Goal: Task Accomplishment & Management: Use online tool/utility

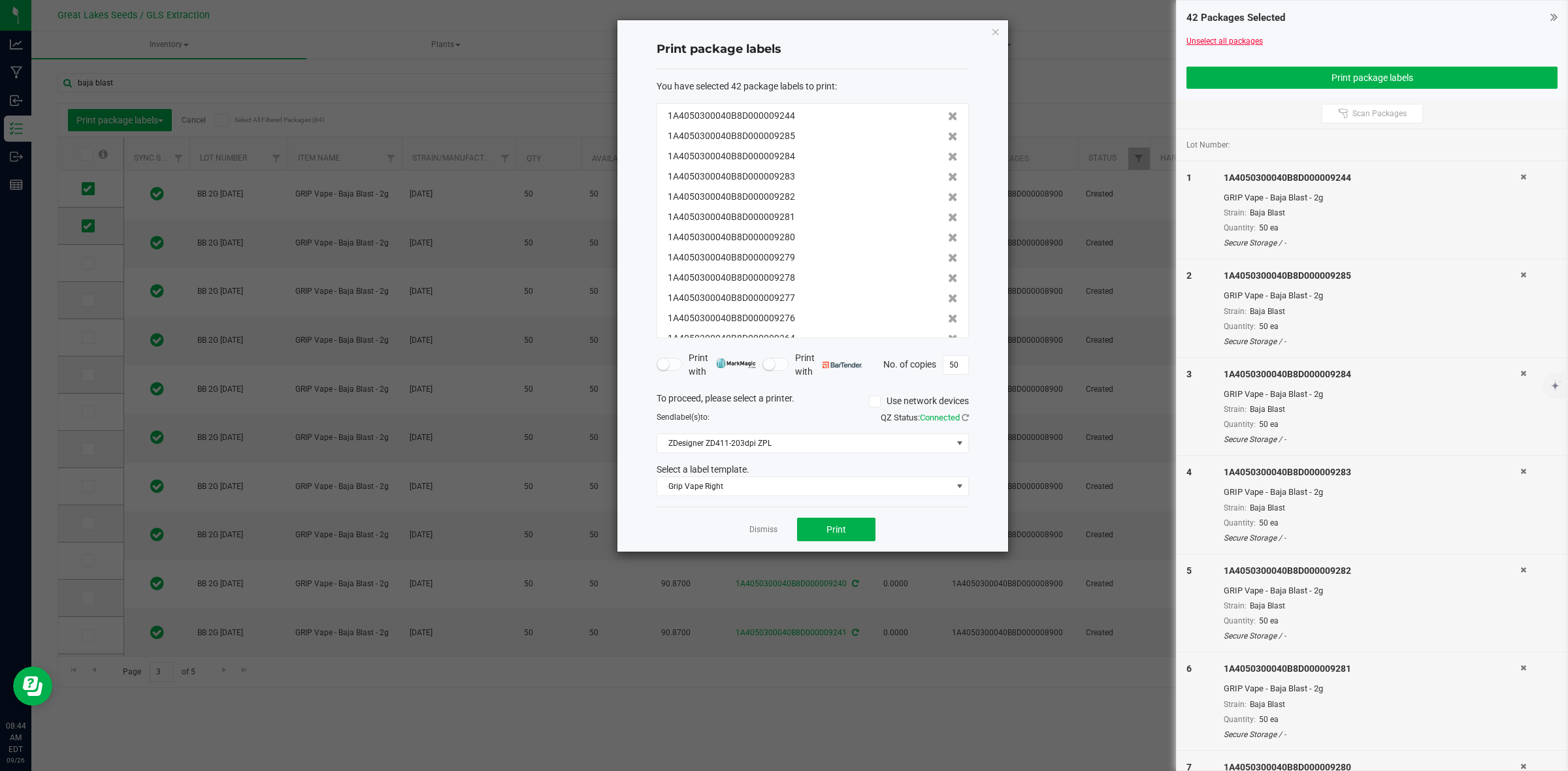
click at [1236, 39] on link "Unselect all packages" at bounding box center [1224, 41] width 76 height 9
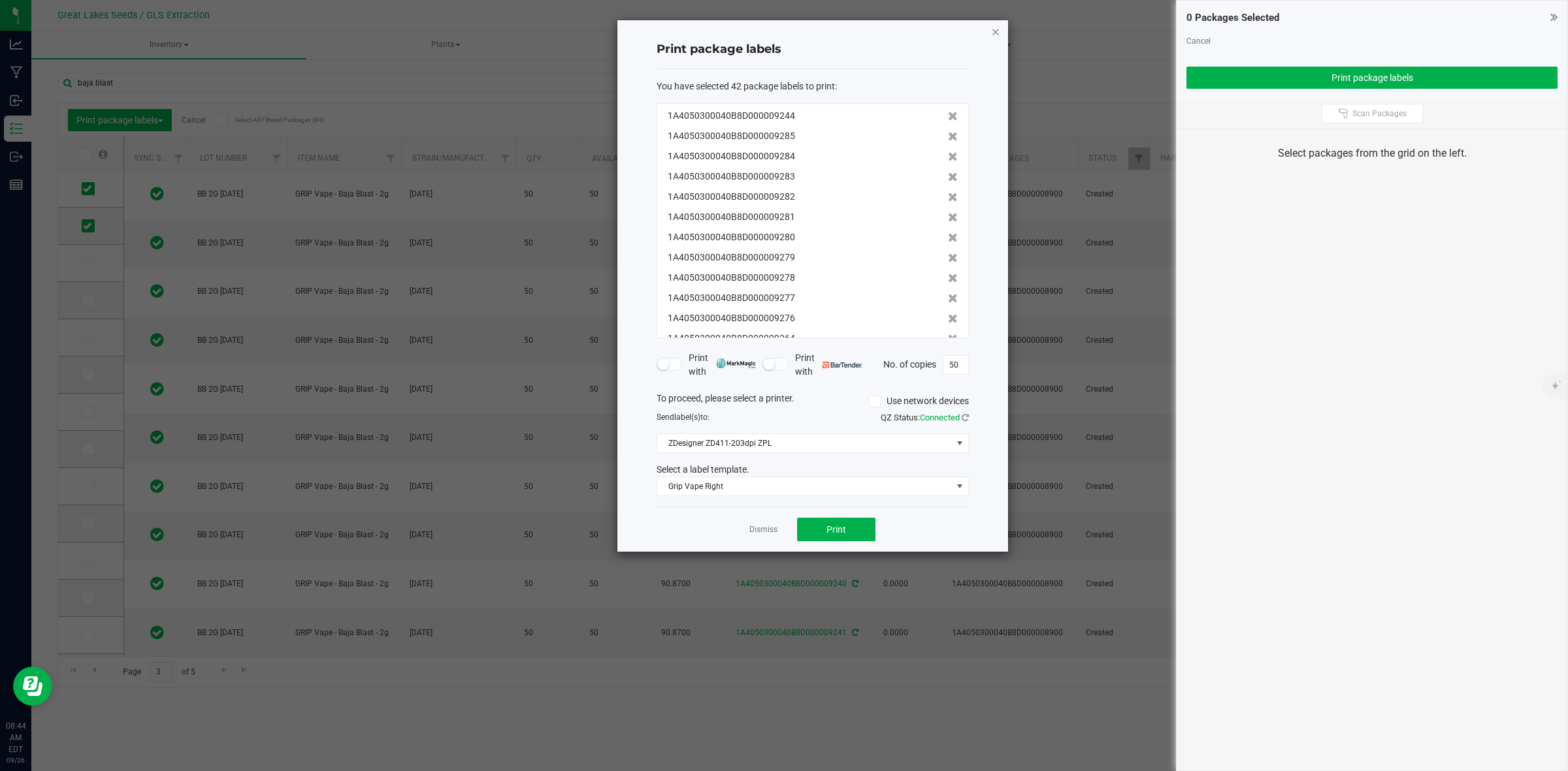
click at [994, 30] on icon "button" at bounding box center [995, 31] width 9 height 16
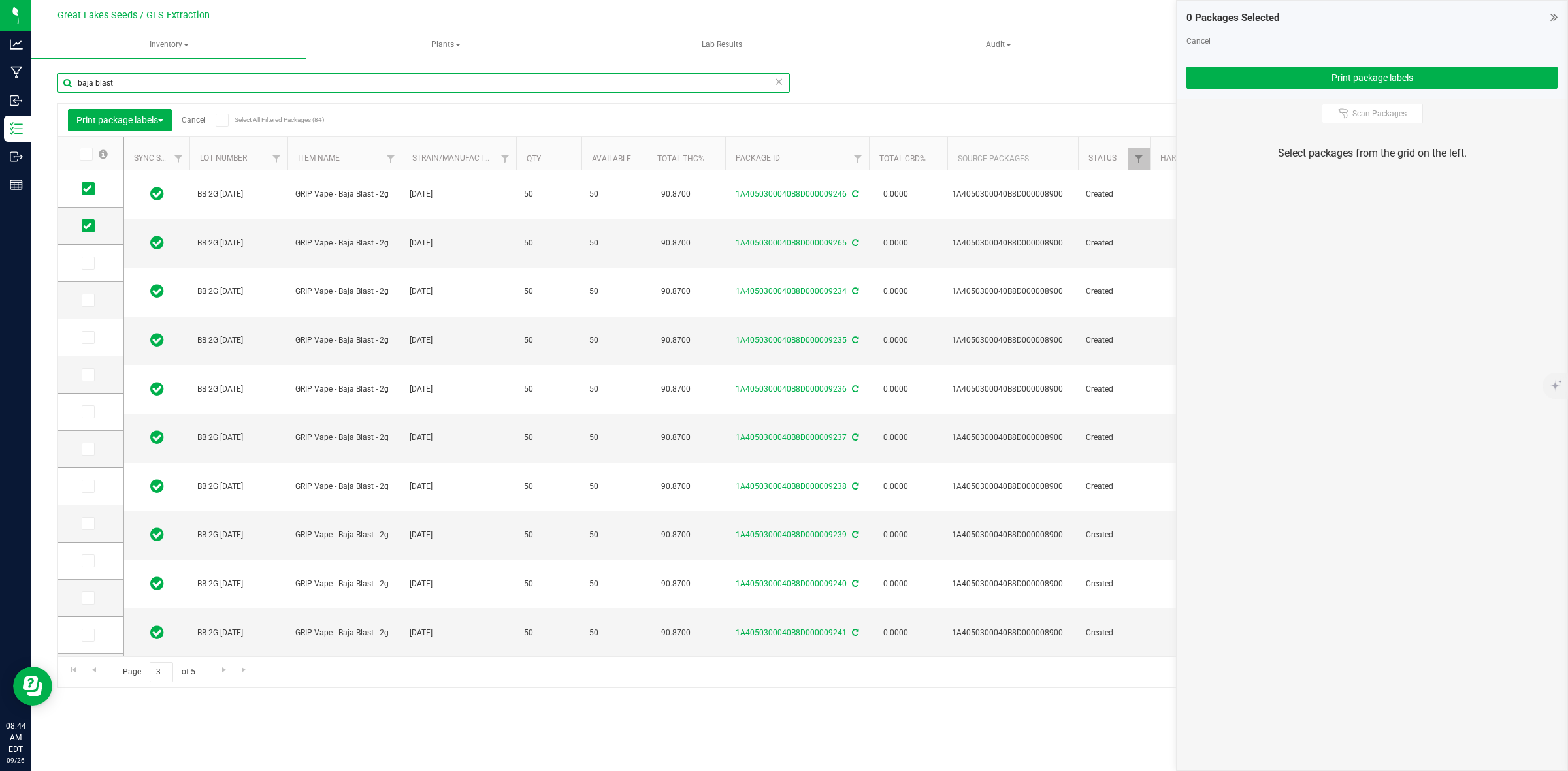
click at [165, 88] on input "baja blast" at bounding box center [423, 83] width 732 height 20
type input "b"
type input "9328"
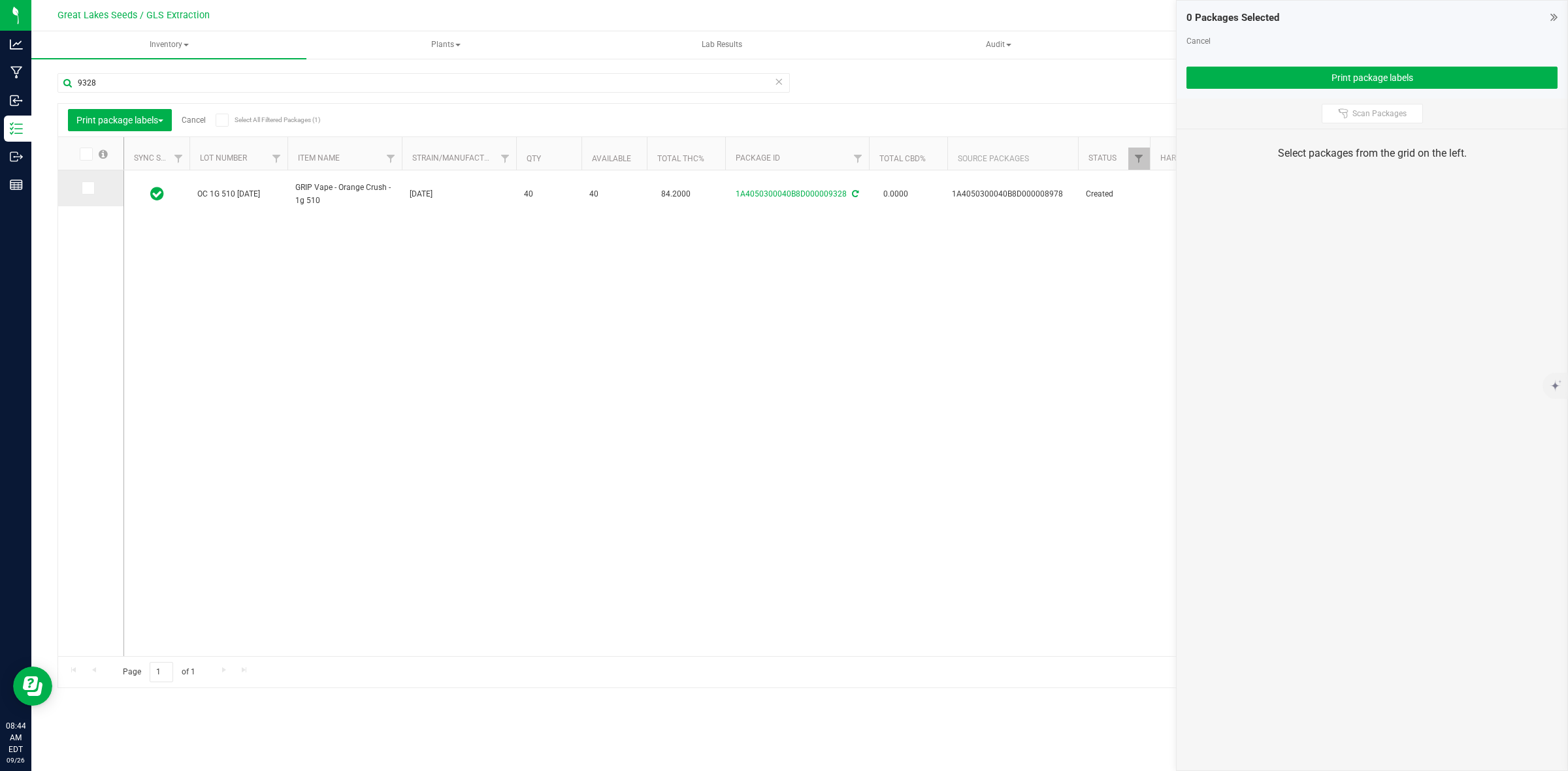
click at [89, 188] on icon at bounding box center [87, 188] width 8 height 0
click at [0, 0] on input "checkbox" at bounding box center [0, 0] width 0 height 0
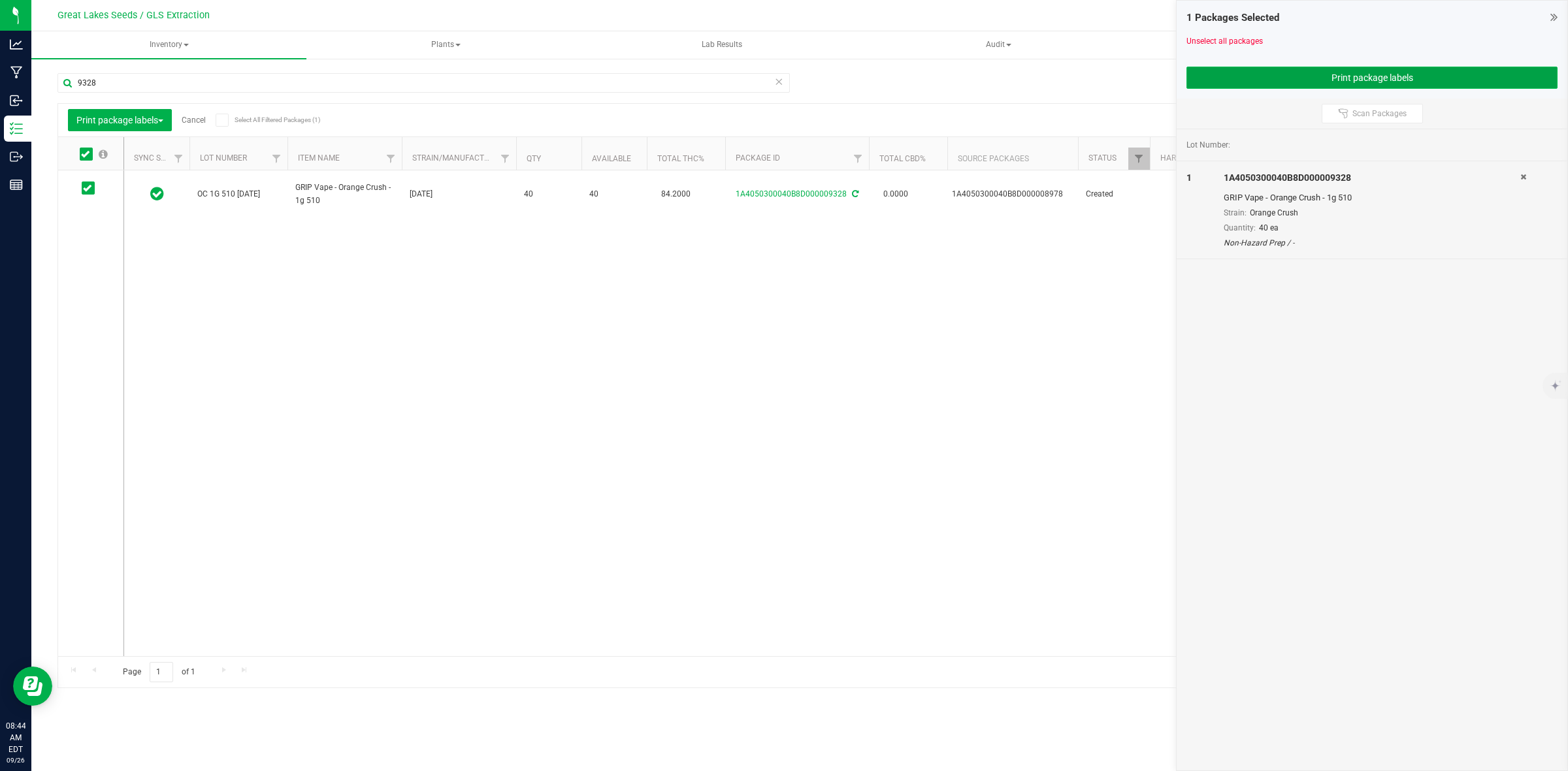
click at [1396, 75] on button "Print package labels" at bounding box center [1372, 77] width 371 height 22
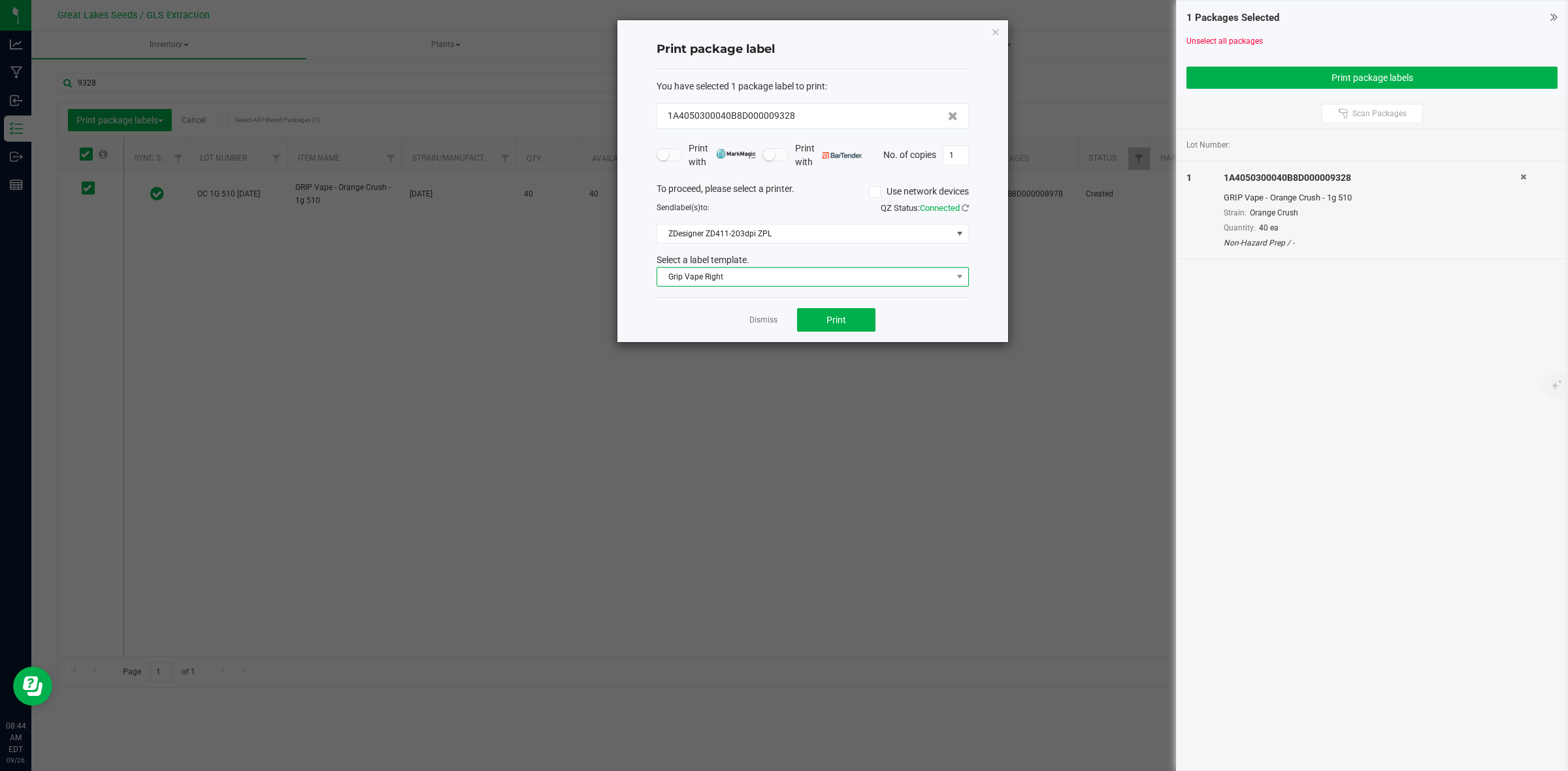
click at [834, 280] on span "Grip Vape Right" at bounding box center [804, 276] width 295 height 18
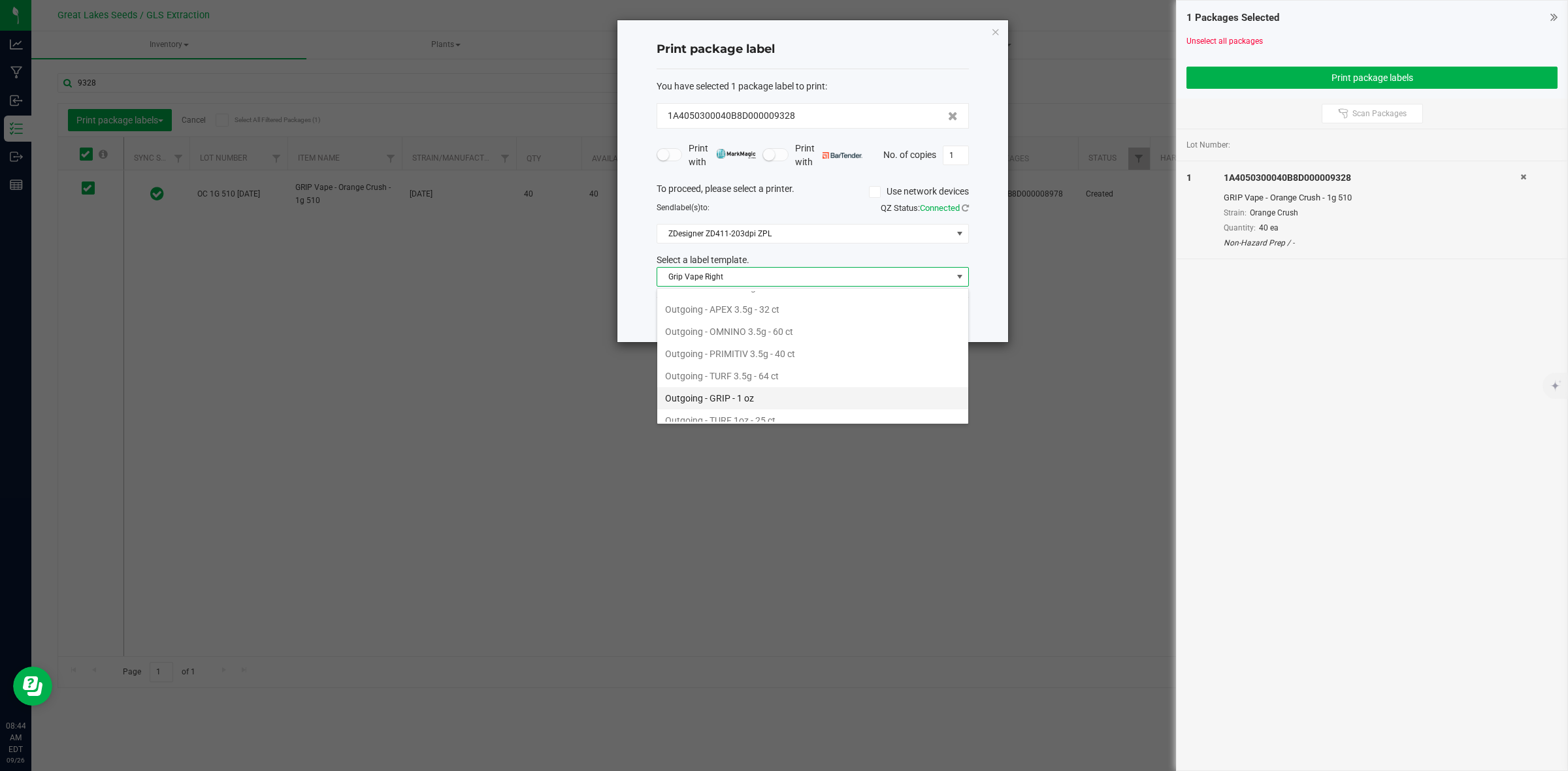
scroll to position [474, 0]
click at [742, 370] on li "Outgoing GRIP - VAPE" at bounding box center [812, 366] width 311 height 22
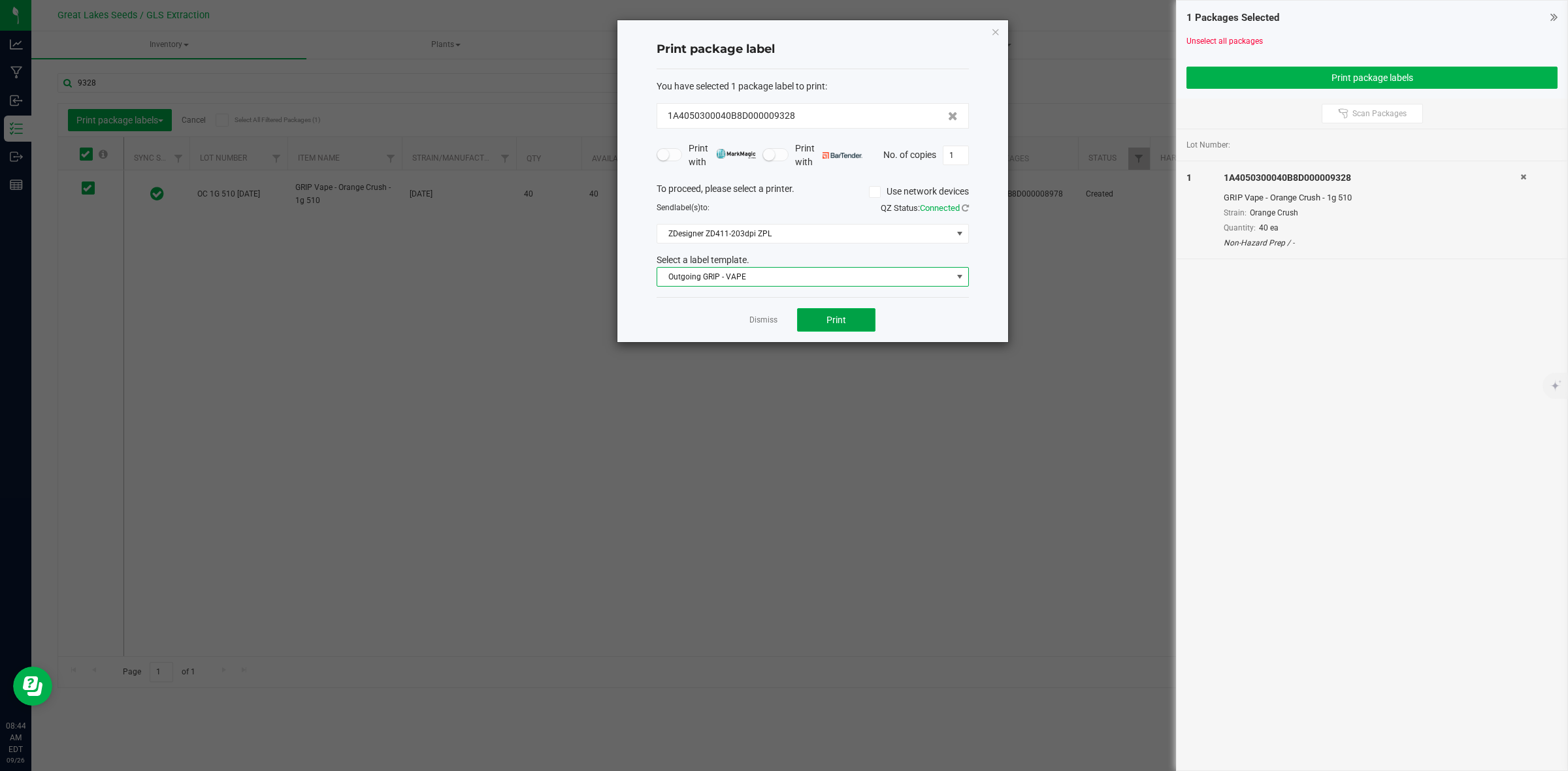
click at [853, 324] on button "Print" at bounding box center [836, 320] width 79 height 24
click at [994, 30] on icon "button" at bounding box center [995, 31] width 9 height 16
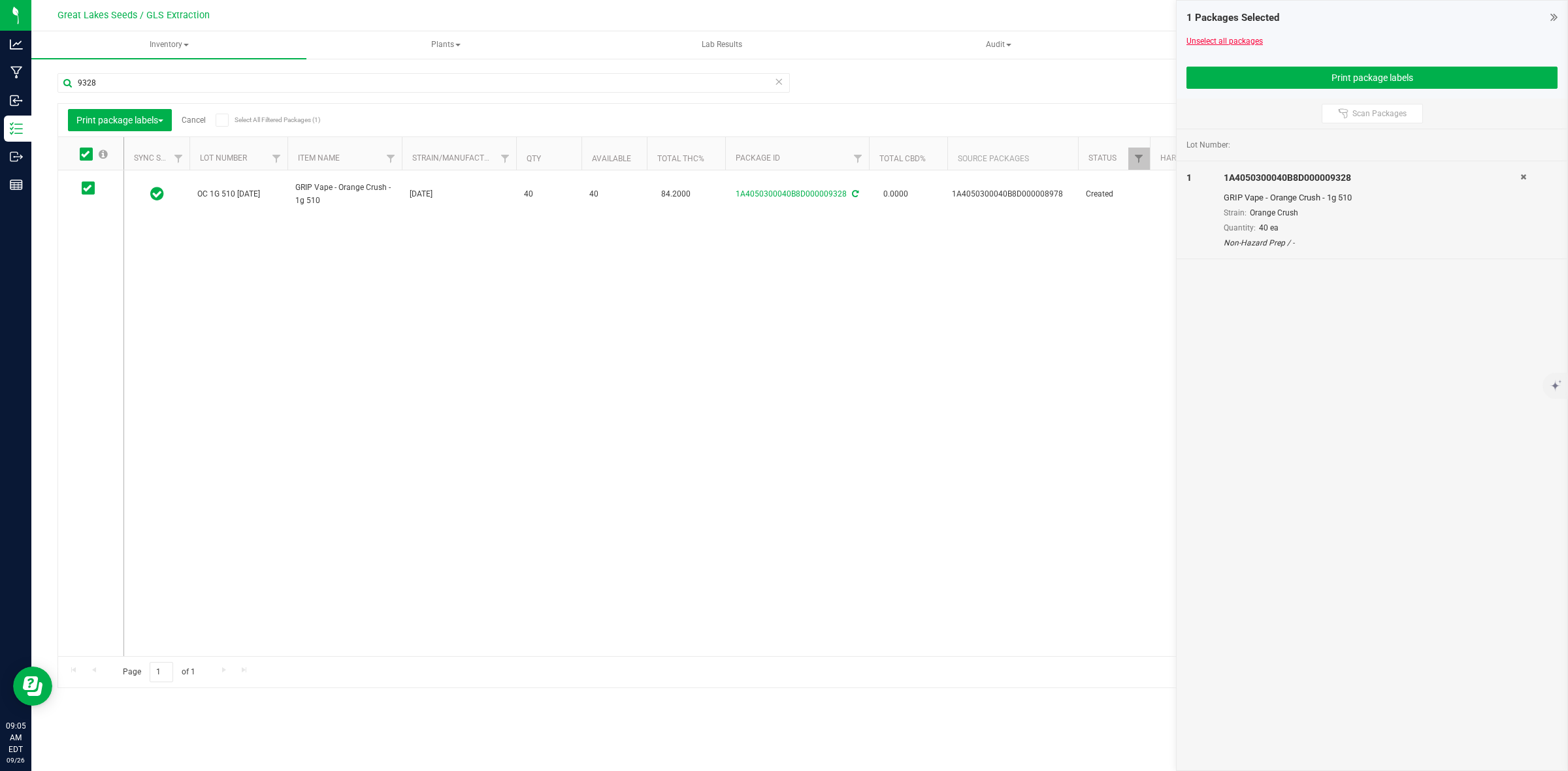
click at [1213, 37] on link "Unselect all packages" at bounding box center [1224, 41] width 76 height 9
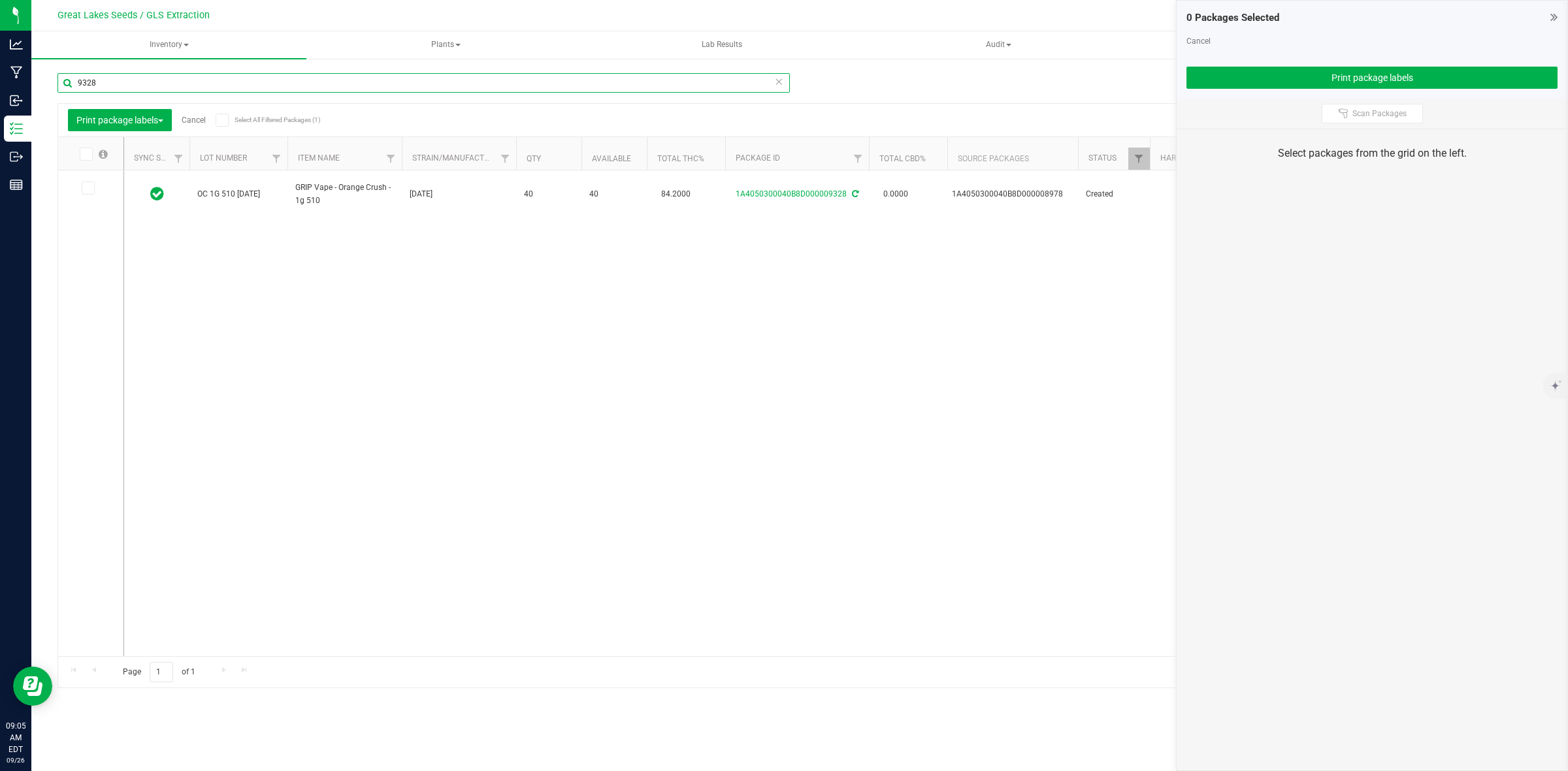
drag, startPoint x: 134, startPoint y: 84, endPoint x: 37, endPoint y: 84, distance: 97.0
click at [39, 87] on div "Manage package tags Sync METRC Packages 9328 Print package labels Cancel Select…" at bounding box center [799, 257] width 1536 height 399
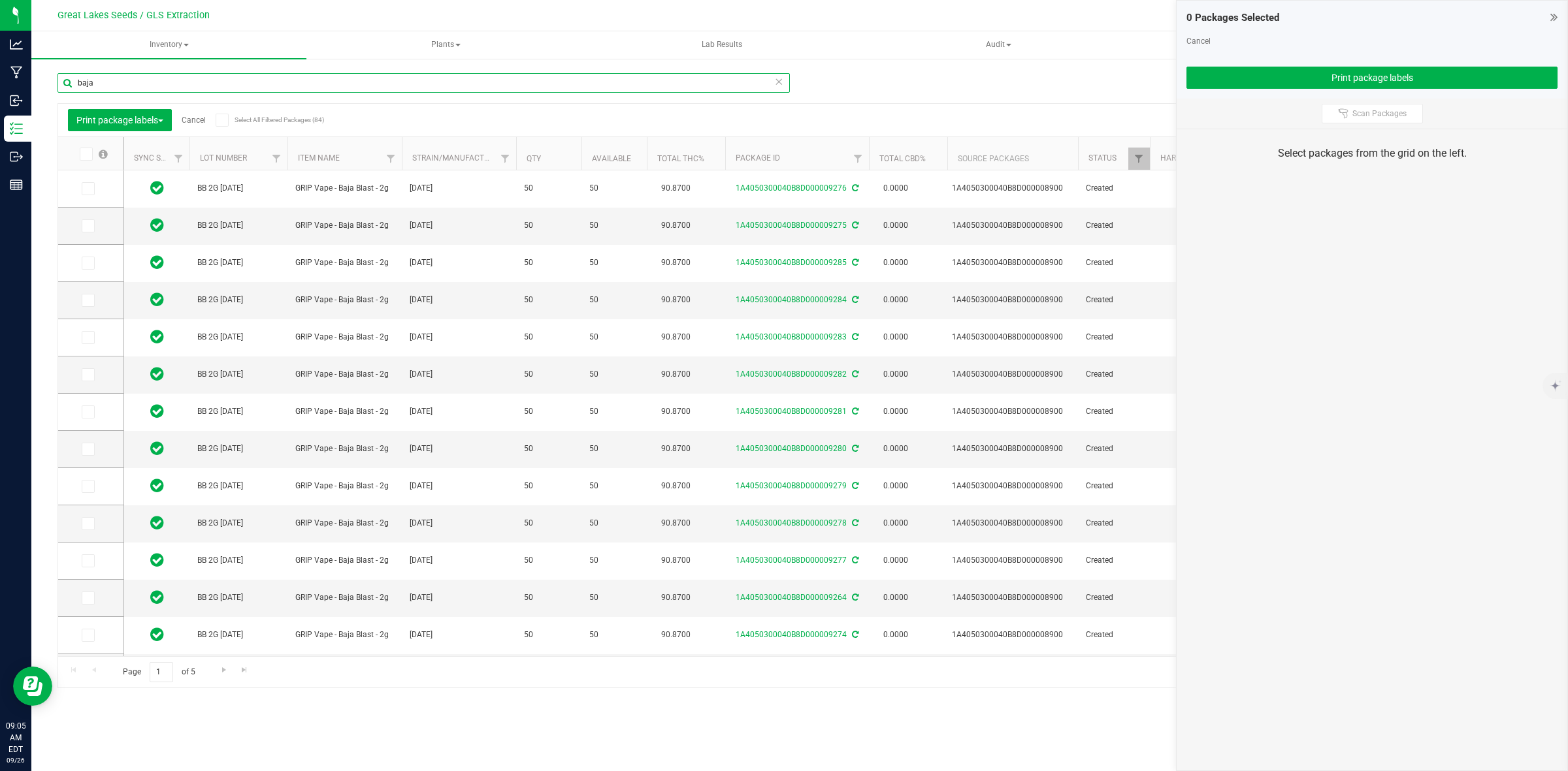
type input "baja"
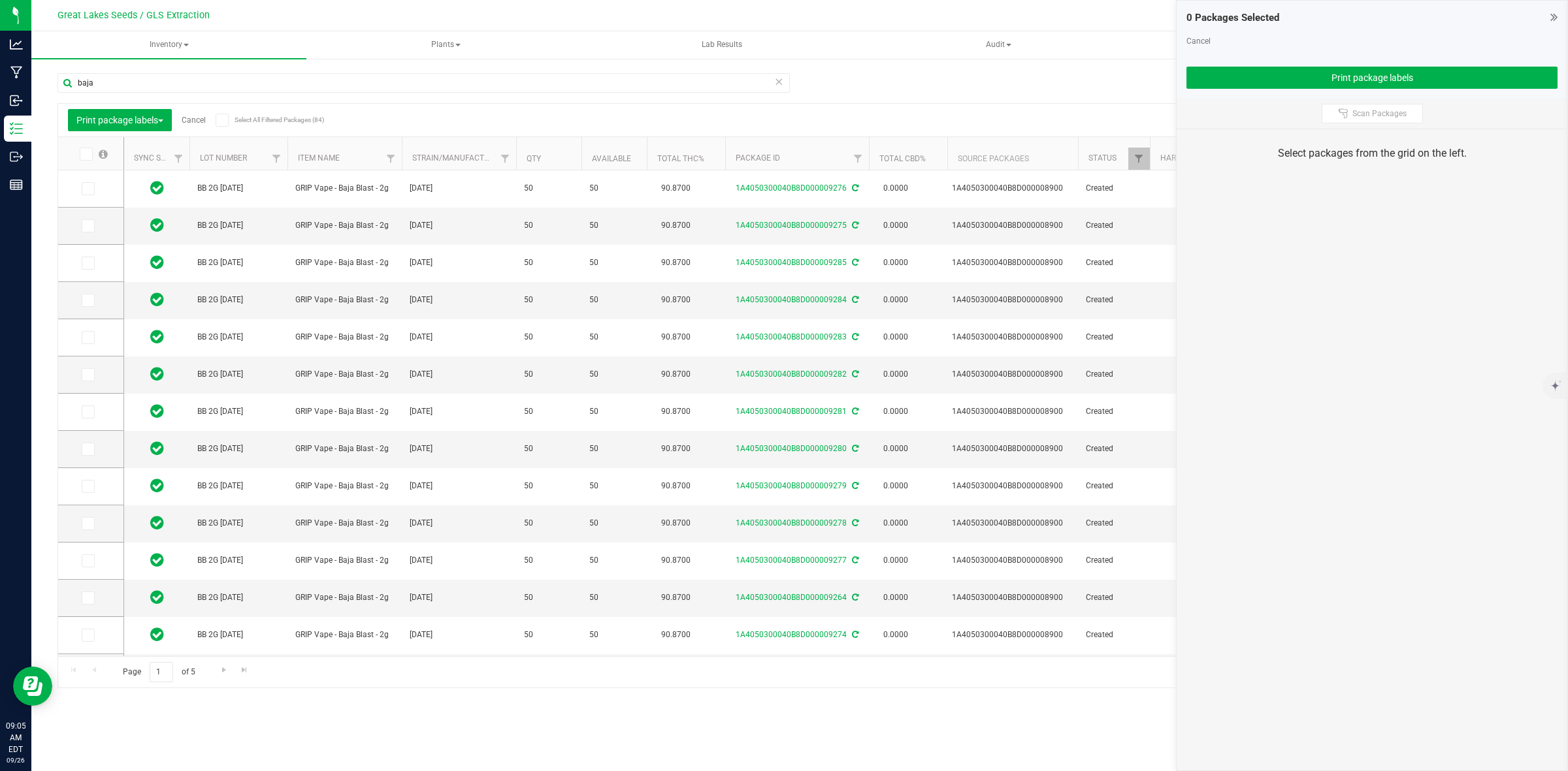
click at [89, 153] on span at bounding box center [86, 154] width 13 height 13
click at [0, 0] on input "checkbox" at bounding box center [0, 0] width 0 height 0
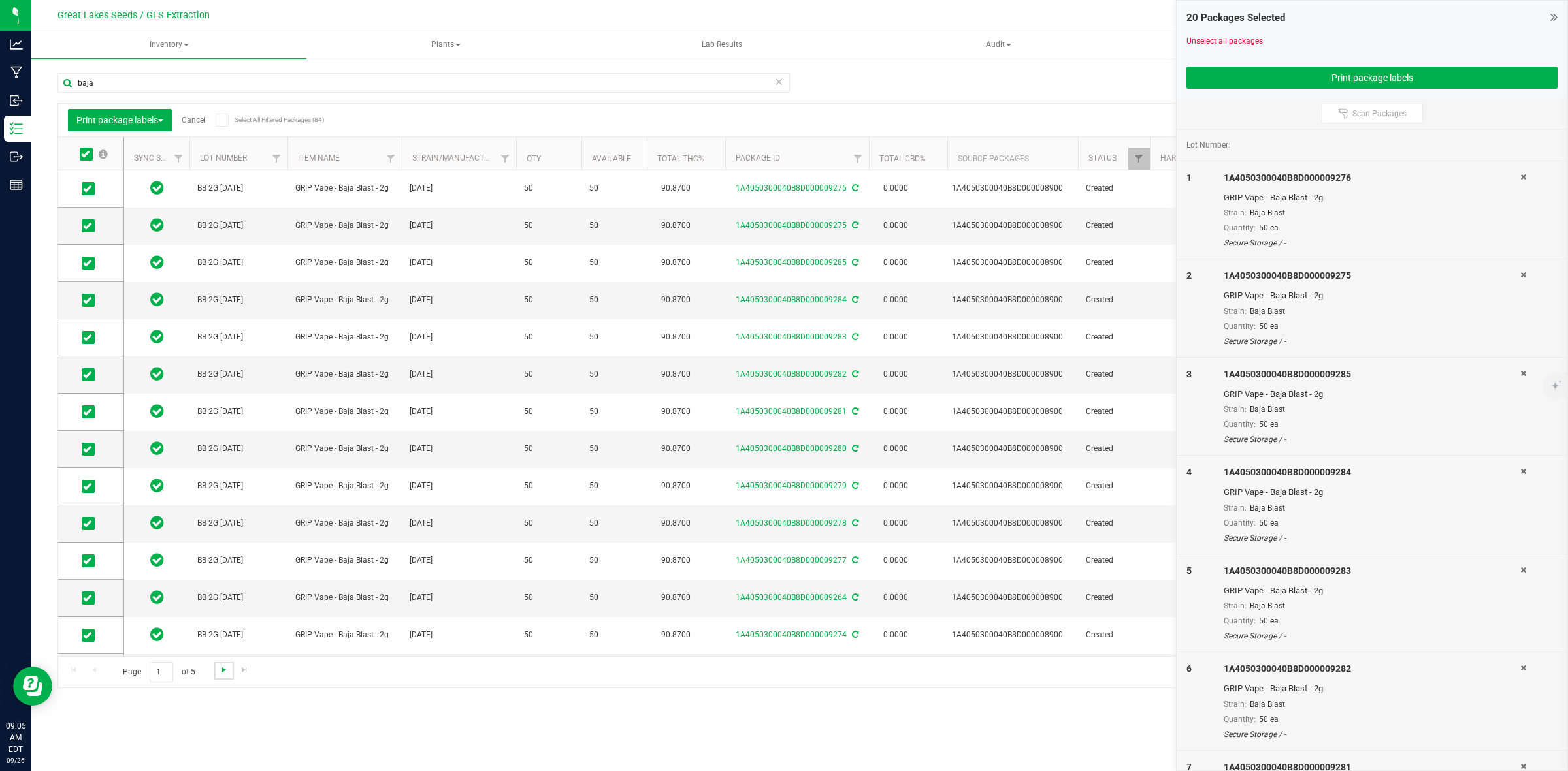
click at [226, 668] on span "Go to the next page" at bounding box center [224, 669] width 11 height 11
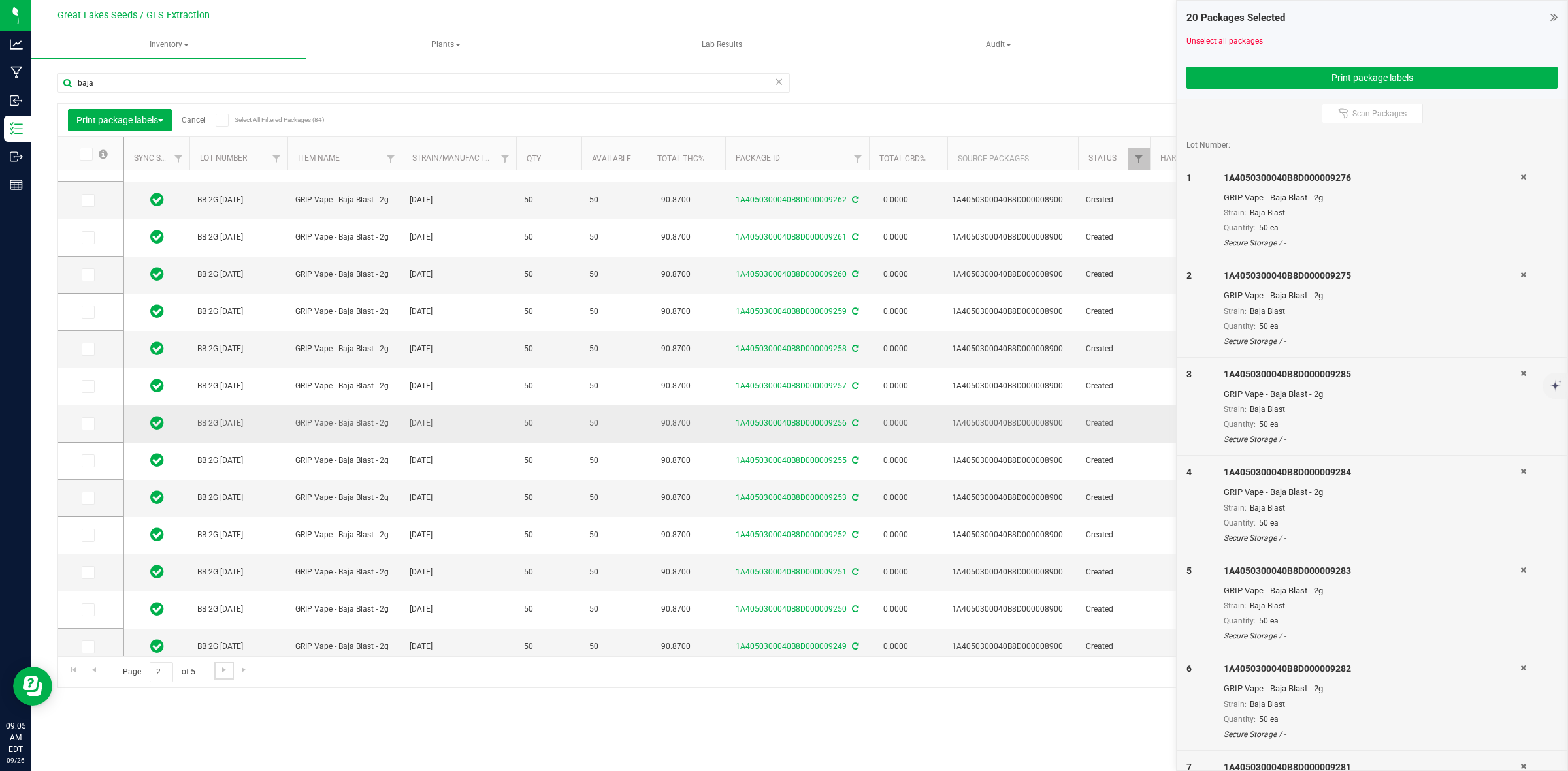
scroll to position [257, 0]
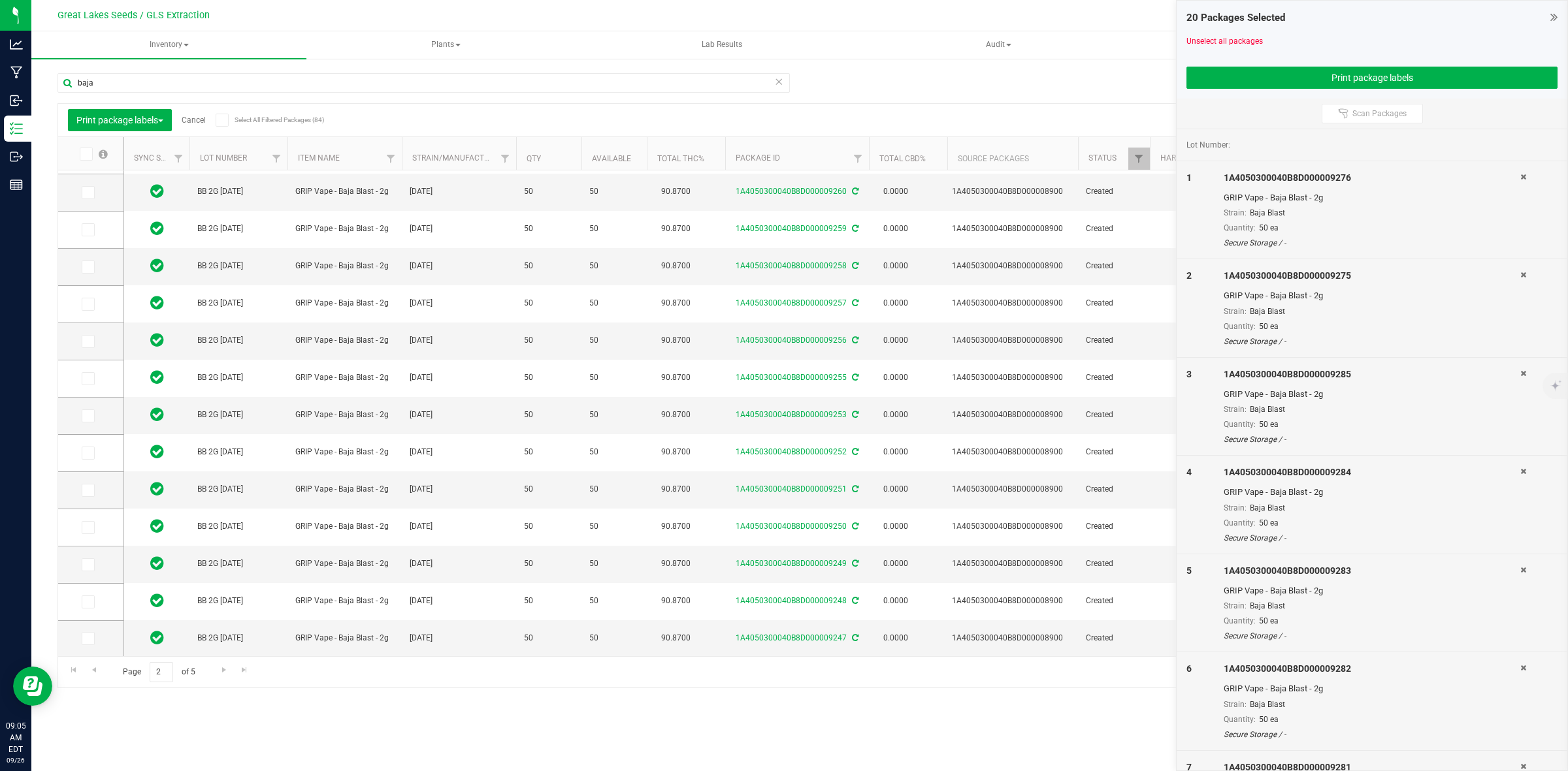
click at [90, 155] on span at bounding box center [86, 154] width 13 height 13
click at [0, 0] on input "checkbox" at bounding box center [0, 0] width 0 height 0
click at [222, 673] on span "Go to the next page" at bounding box center [224, 669] width 11 height 11
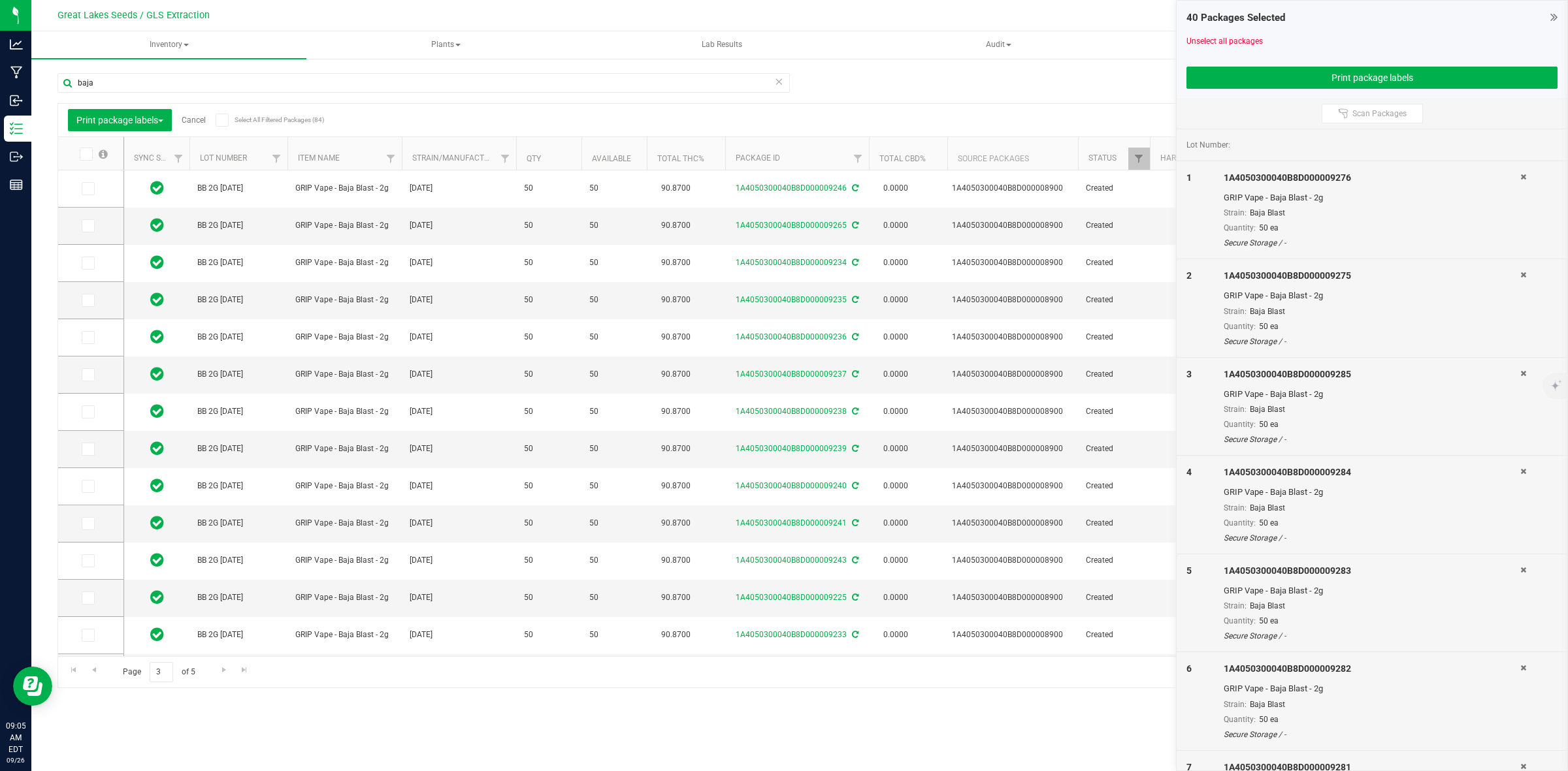
click at [85, 154] on icon at bounding box center [85, 154] width 8 height 0
click at [0, 0] on input "checkbox" at bounding box center [0, 0] width 0 height 0
click at [222, 670] on span "Go to the next page" at bounding box center [224, 669] width 11 height 11
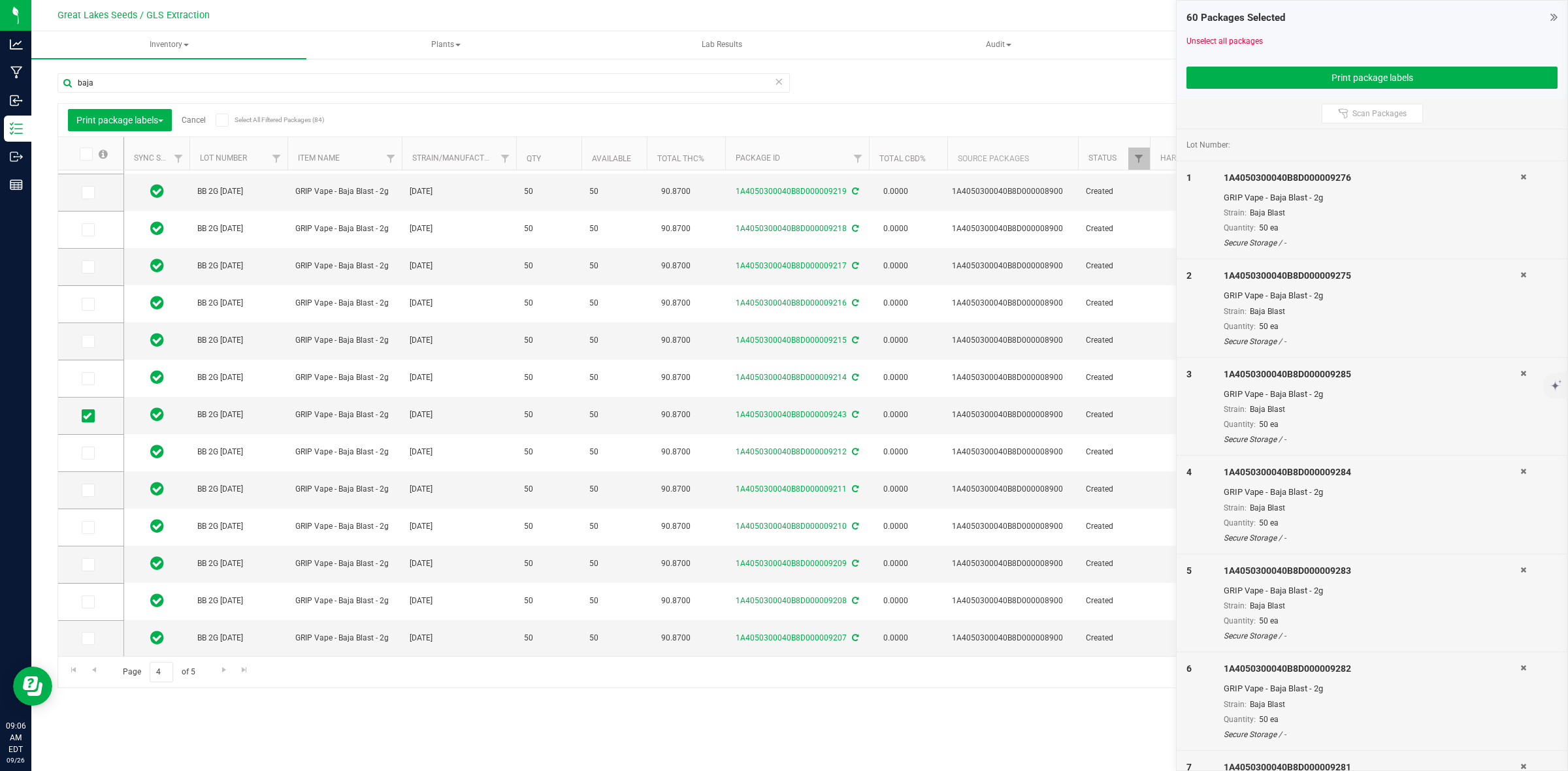
click at [87, 154] on icon at bounding box center [85, 154] width 8 height 0
click at [0, 0] on input "checkbox" at bounding box center [0, 0] width 0 height 0
click at [224, 667] on span "Go to the next page" at bounding box center [224, 669] width 11 height 11
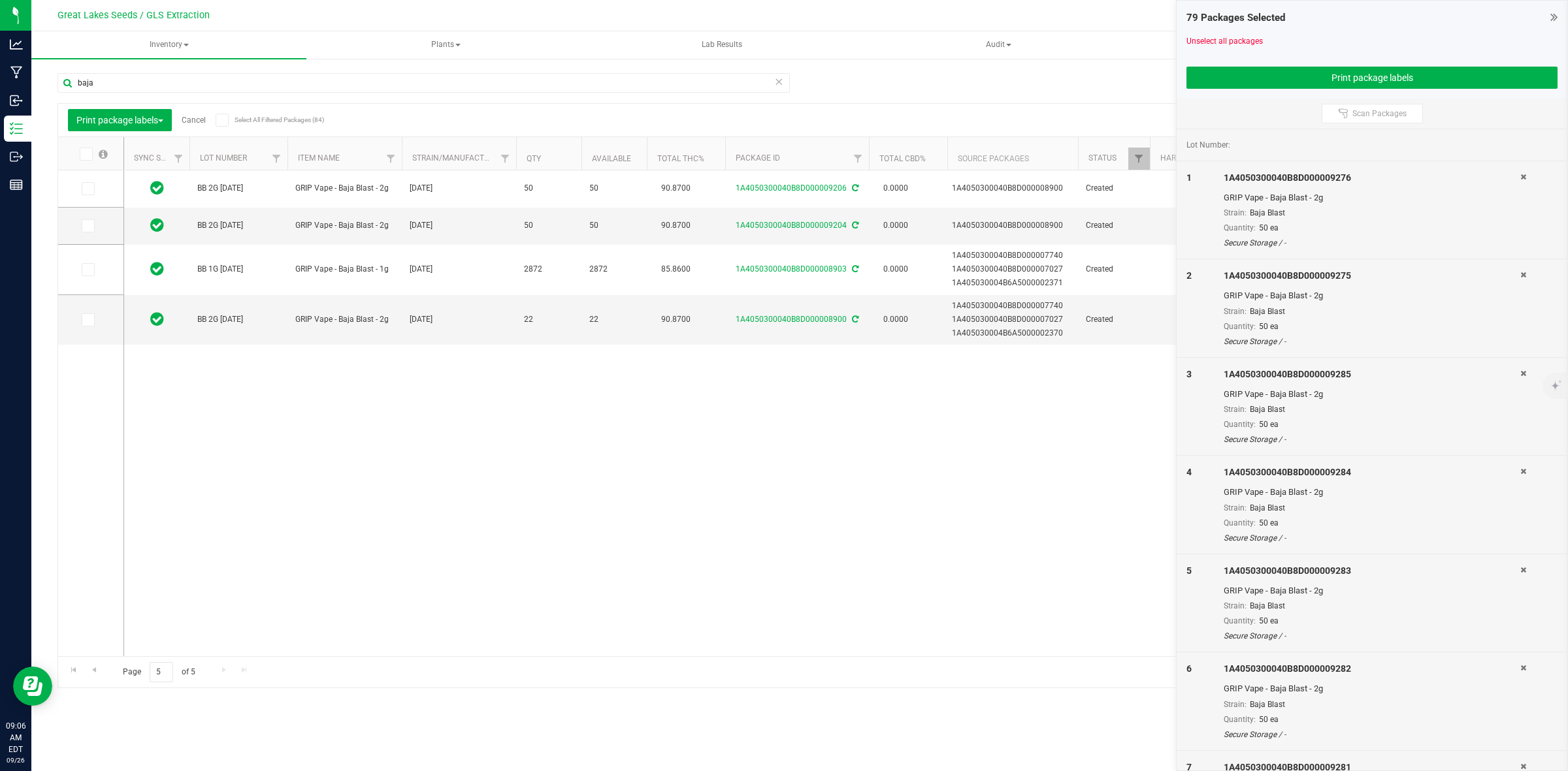
click at [84, 154] on icon at bounding box center [85, 154] width 8 height 0
click at [0, 0] on input "checkbox" at bounding box center [0, 0] width 0 height 0
click at [1258, 74] on button "Print package labels" at bounding box center [1372, 77] width 371 height 22
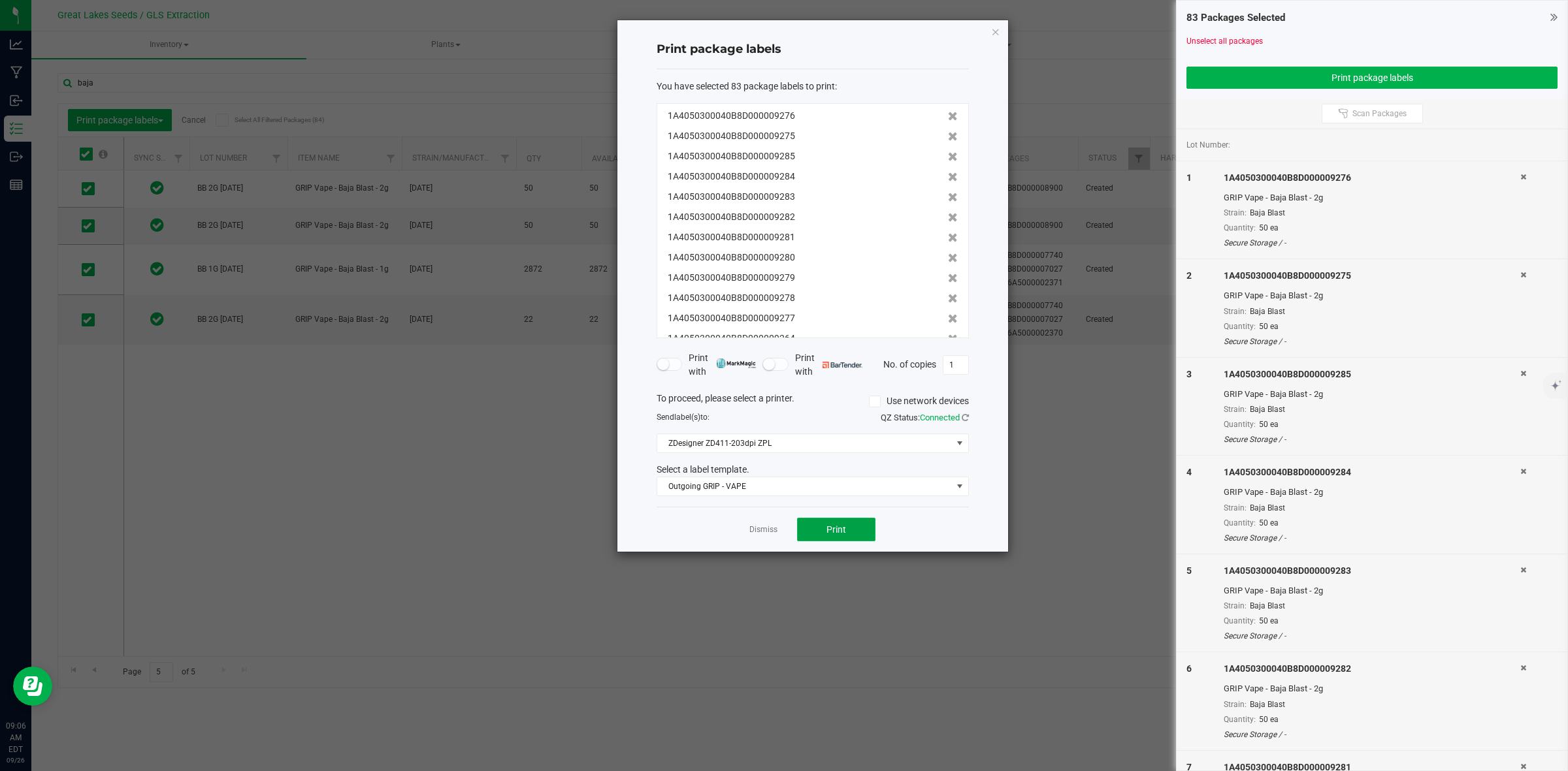
click at [851, 529] on button "Print" at bounding box center [836, 529] width 79 height 24
